Goal: Find contact information: Find contact information

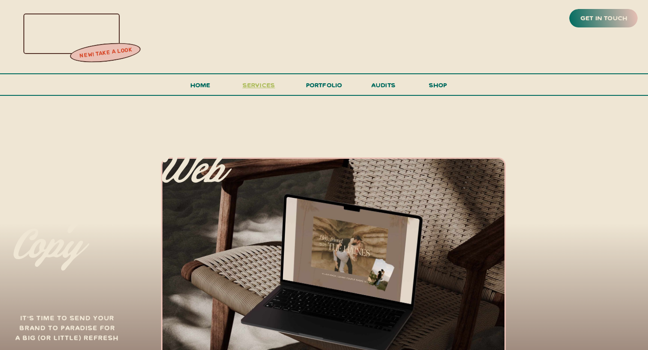
click at [264, 81] on span "services" at bounding box center [258, 85] width 33 height 9
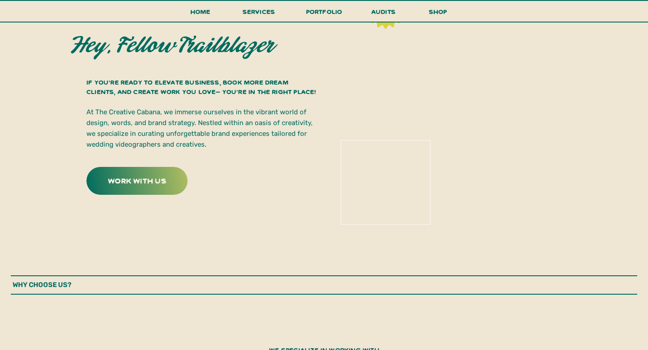
scroll to position [322, 0]
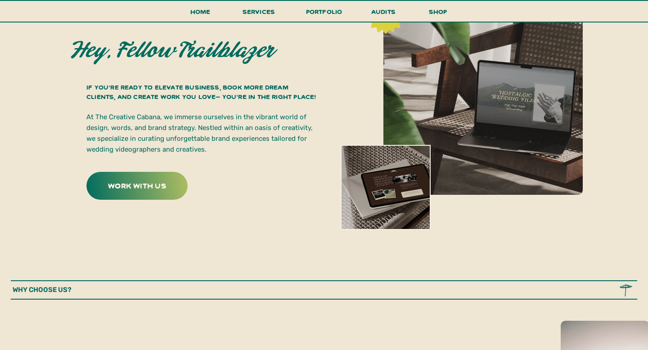
click at [171, 125] on p "At The Creative Cabana, we immerse ourselves in the vibrant world of design, wo…" at bounding box center [201, 133] width 230 height 43
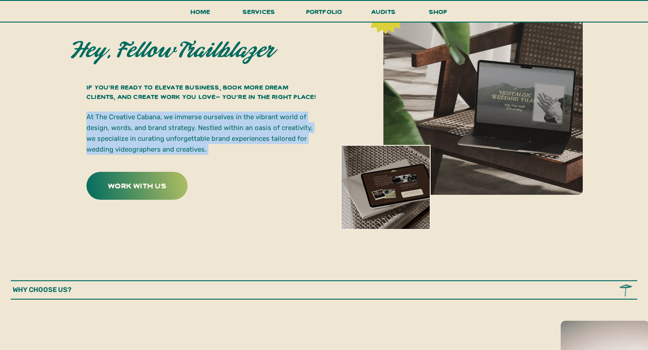
click at [171, 125] on p "At The Creative Cabana, we immerse ourselves in the vibrant world of design, wo…" at bounding box center [201, 133] width 230 height 43
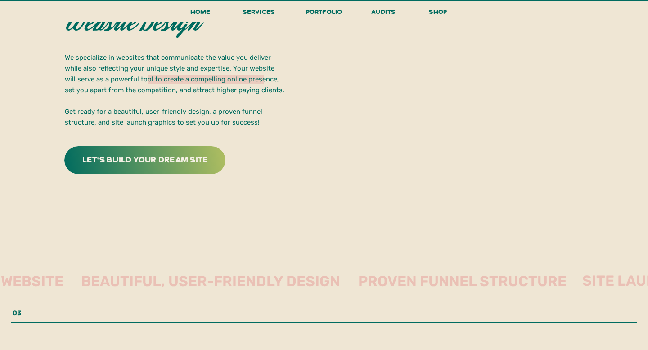
scroll to position [1706, 0]
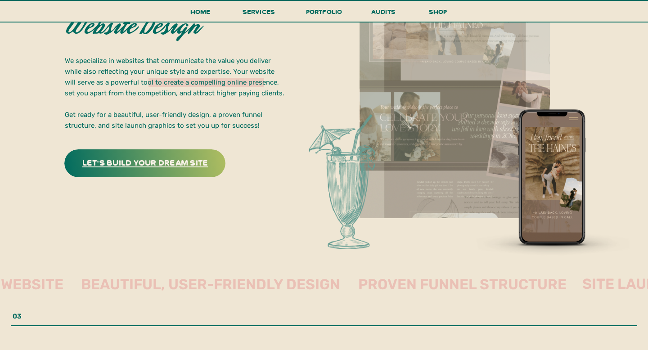
click at [145, 161] on h3 "let's build your dream site" at bounding box center [145, 162] width 141 height 14
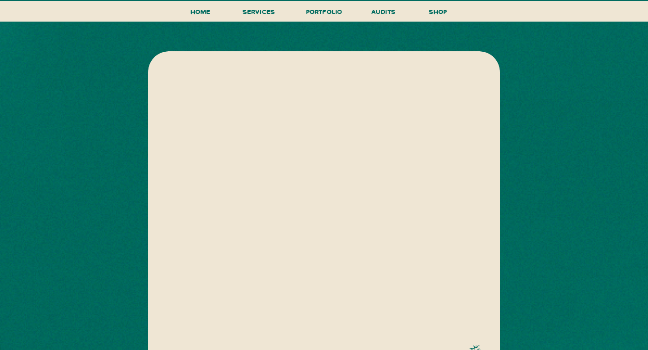
scroll to position [223, 0]
